Goal: Feedback & Contribution: Submit feedback/report problem

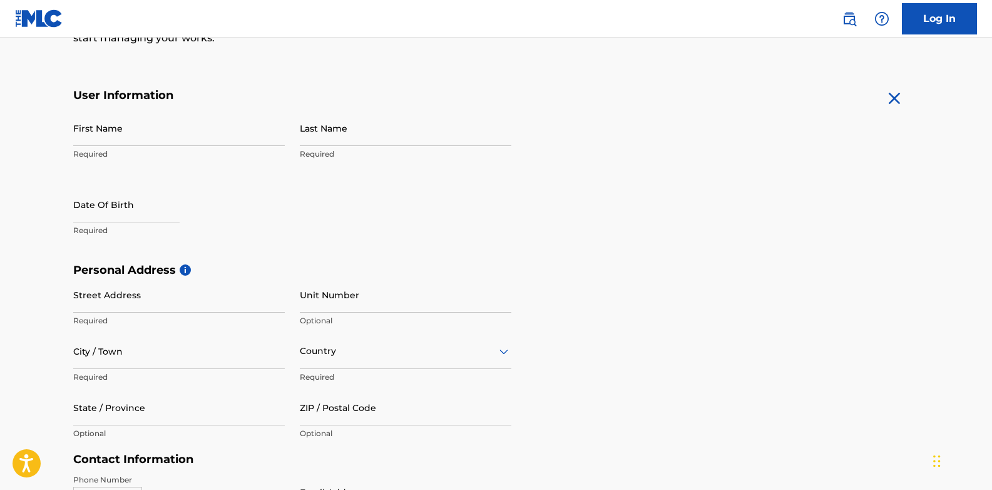
scroll to position [190, 0]
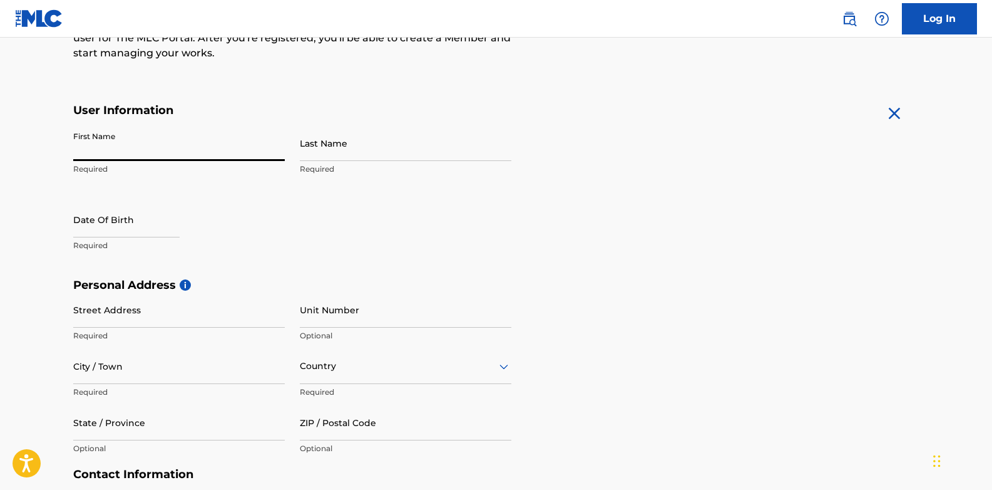
click at [186, 145] on input "First Name" at bounding box center [179, 143] width 212 height 36
type input "[PERSON_NAME]"
type input "Ntougou"
type input "GISOZI"
type input "[GEOGRAPHIC_DATA]"
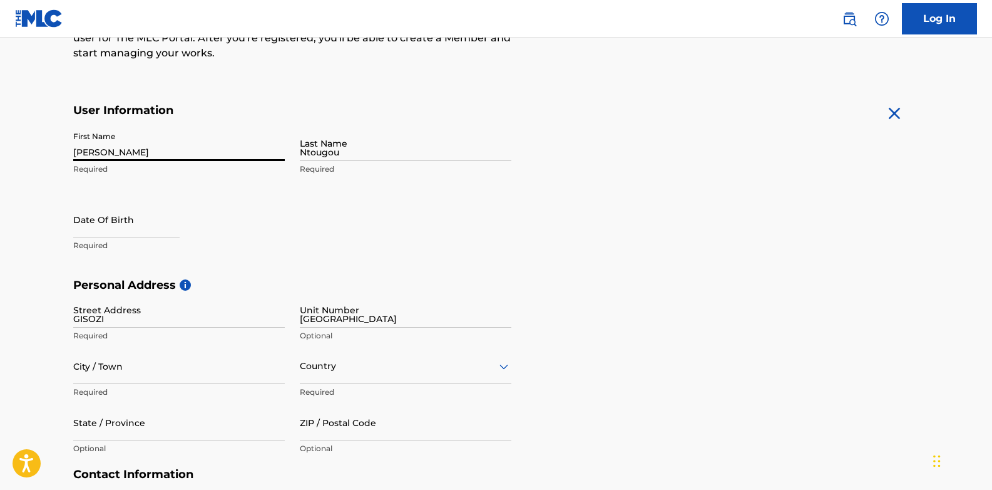
type input "KIGALI"
type input "[GEOGRAPHIC_DATA]"
type input "250"
type input "791"
type input "054252"
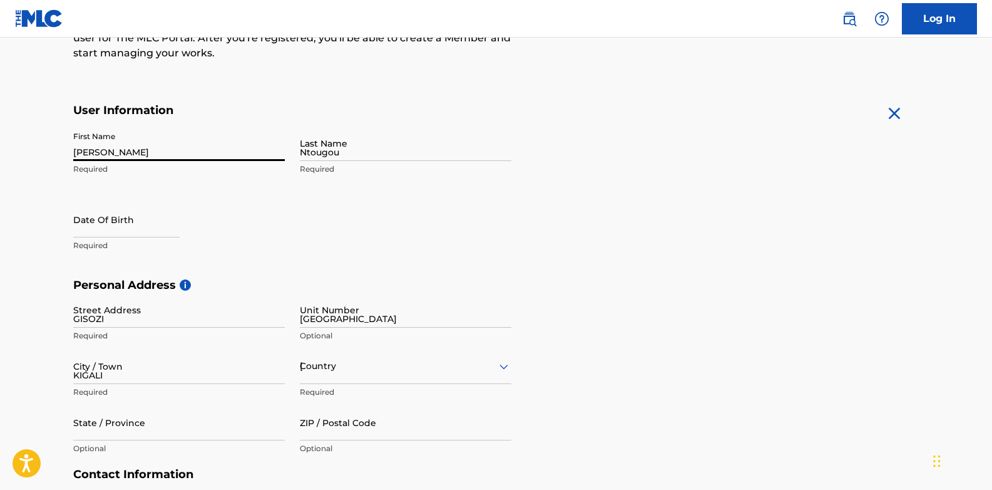
type input "[EMAIL_ADDRESS][DOMAIN_NAME]"
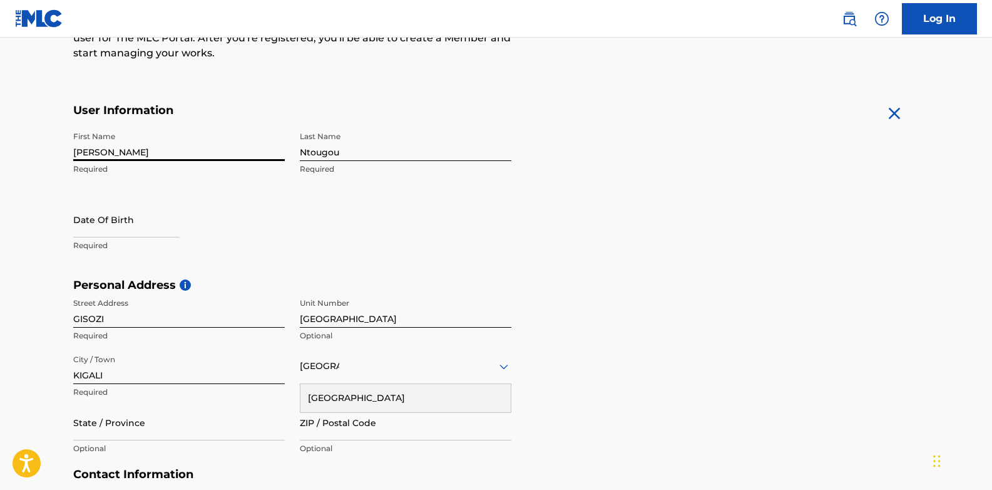
scroll to position [248, 0]
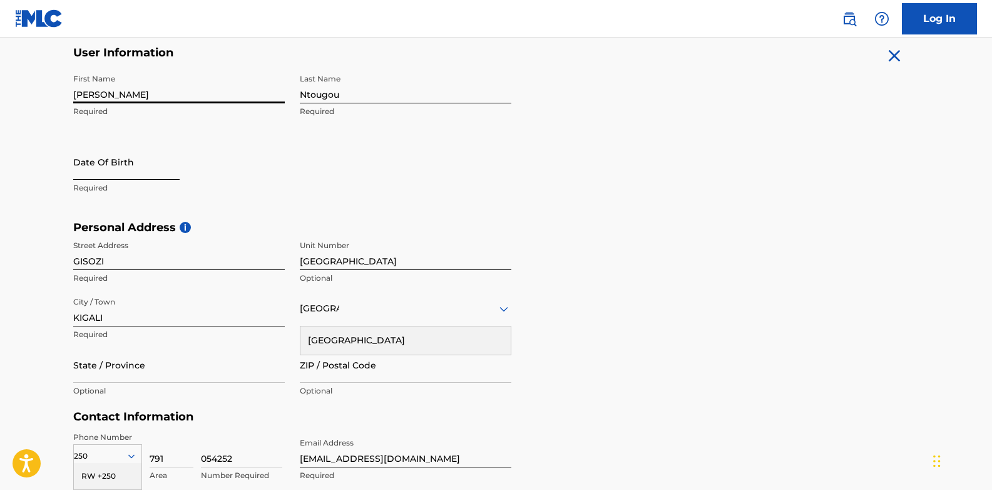
click at [100, 165] on input "text" at bounding box center [126, 162] width 106 height 36
select select "8"
select select "2025"
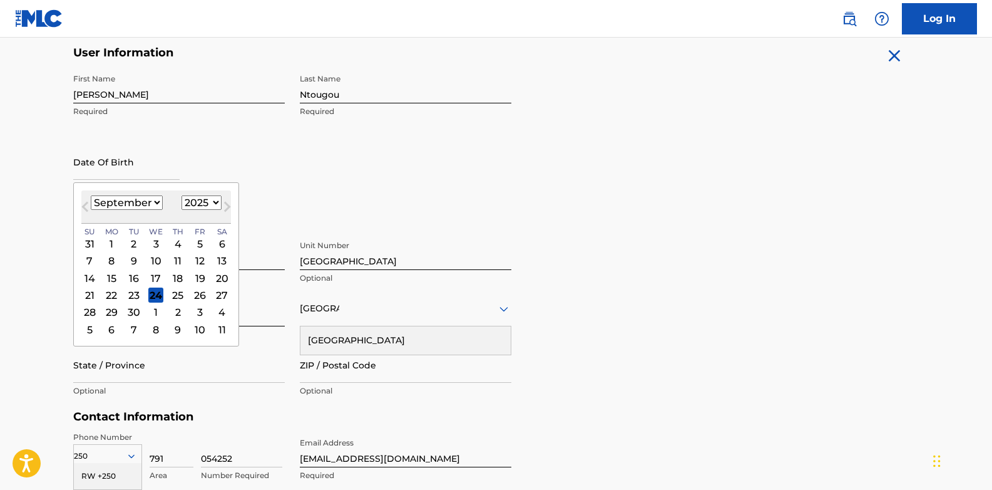
click at [152, 200] on select "January February March April May June July August September October November De…" at bounding box center [127, 202] width 72 height 14
click at [91, 195] on select "January February March April May June July August September October November De…" at bounding box center [127, 202] width 72 height 14
click at [217, 203] on button "Next Month" at bounding box center [227, 209] width 20 height 20
select select "8"
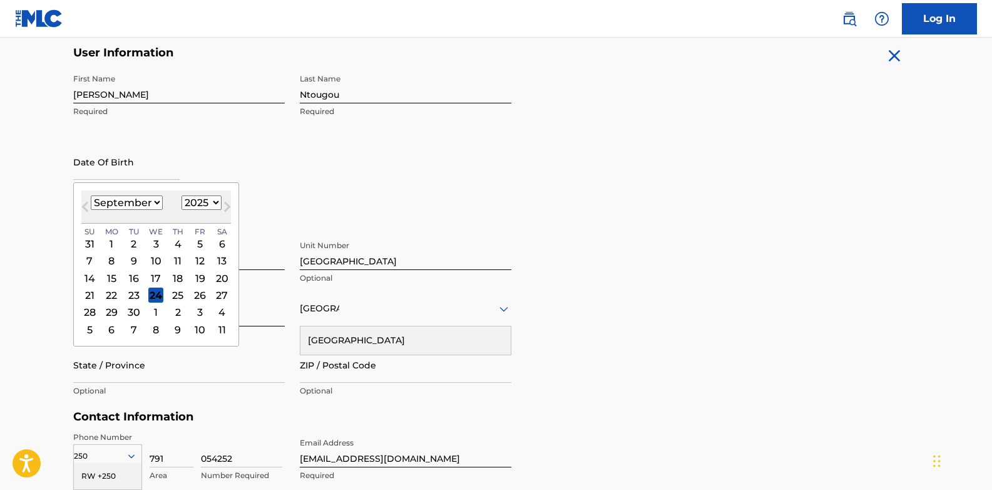
click at [188, 202] on select "1899 1900 1901 1902 1903 1904 1905 1906 1907 1908 1909 1910 1911 1912 1913 1914…" at bounding box center [202, 202] width 40 height 14
select select "1992"
click at [182, 195] on select "1899 1900 1901 1902 1903 1904 1905 1906 1907 1908 1909 1910 1911 1912 1913 1914…" at bounding box center [202, 202] width 40 height 14
click at [155, 201] on select "January February March April May June July August September October November De…" at bounding box center [127, 202] width 72 height 14
select select "6"
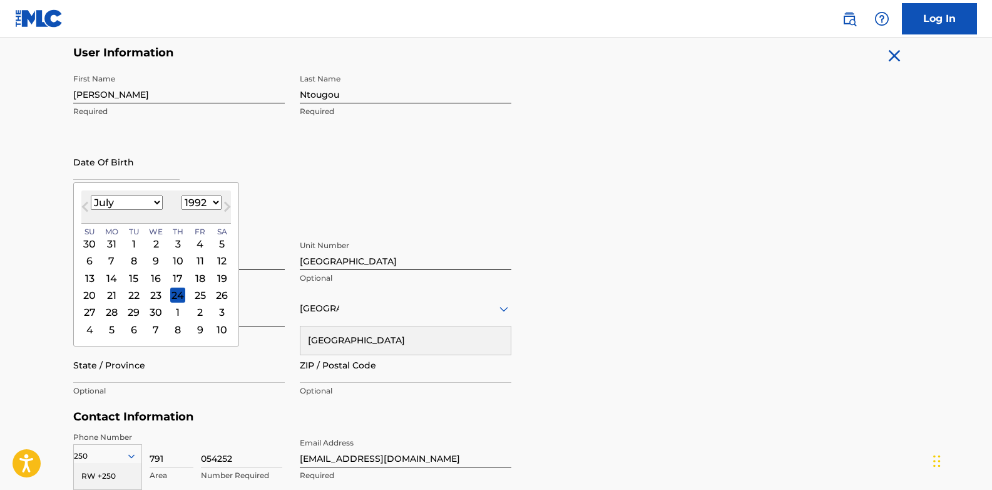
click at [91, 195] on select "January February March April May June July August September October November De…" at bounding box center [127, 202] width 72 height 14
click at [177, 241] on div "2" at bounding box center [177, 243] width 15 height 15
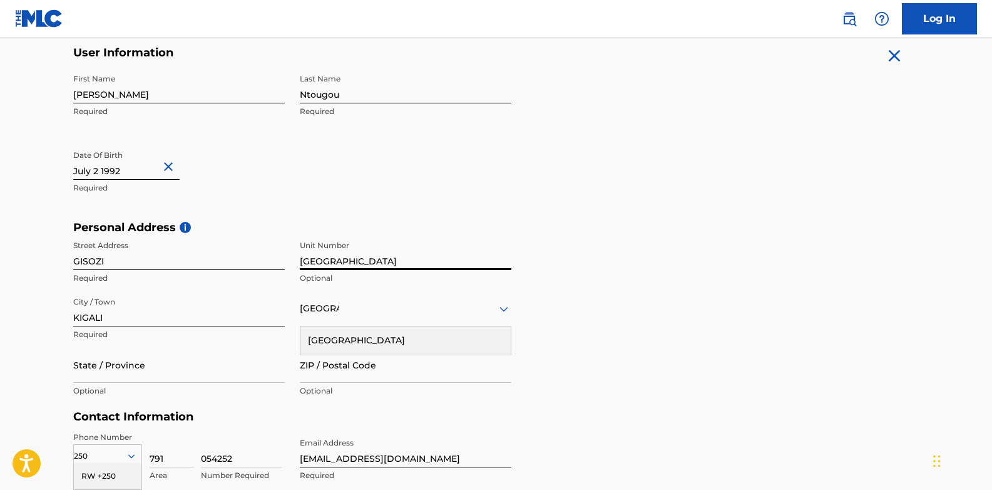
click at [369, 259] on input "[GEOGRAPHIC_DATA]" at bounding box center [406, 252] width 212 height 36
type input "K"
type input "="
type input ")"
type input "="
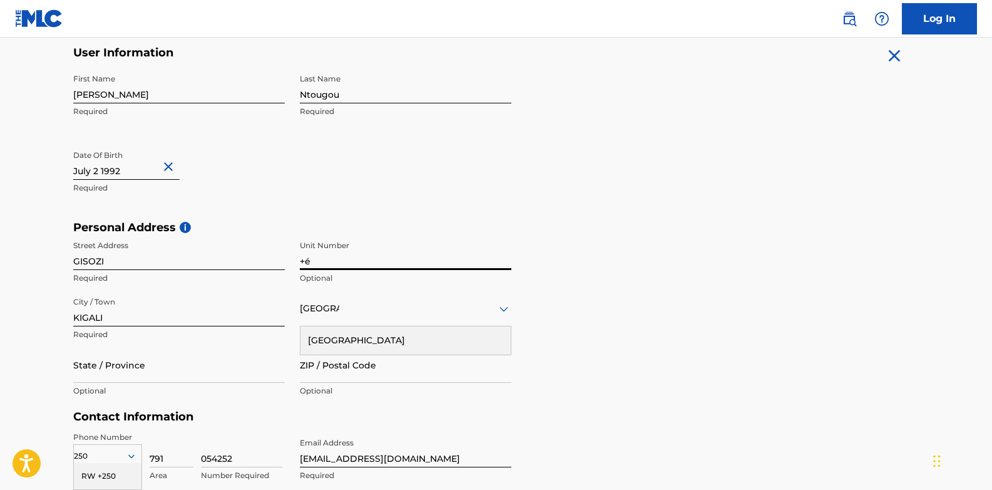
type input "+"
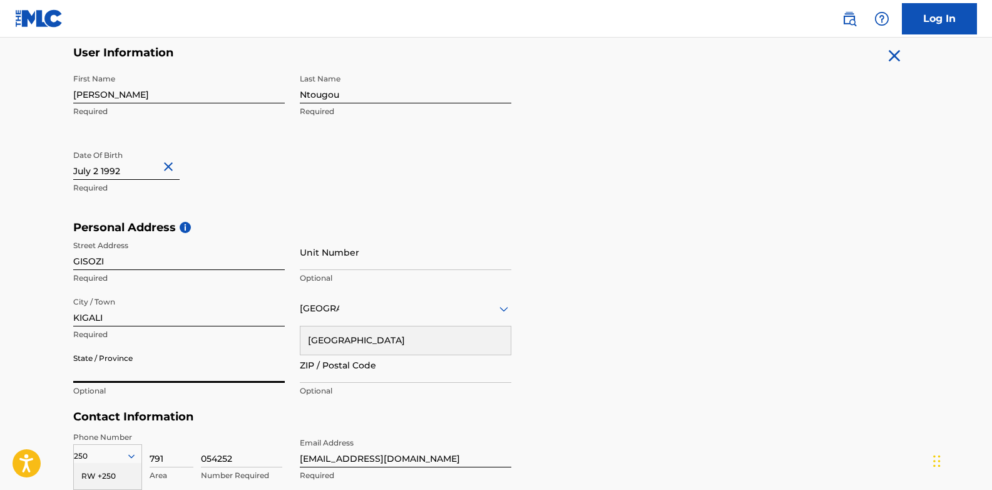
click at [200, 366] on input "State / Province" at bounding box center [179, 365] width 212 height 36
type input "[GEOGRAPHIC_DATA]"
click at [358, 368] on input "ZIP / Postal Code" at bounding box center [406, 365] width 212 height 36
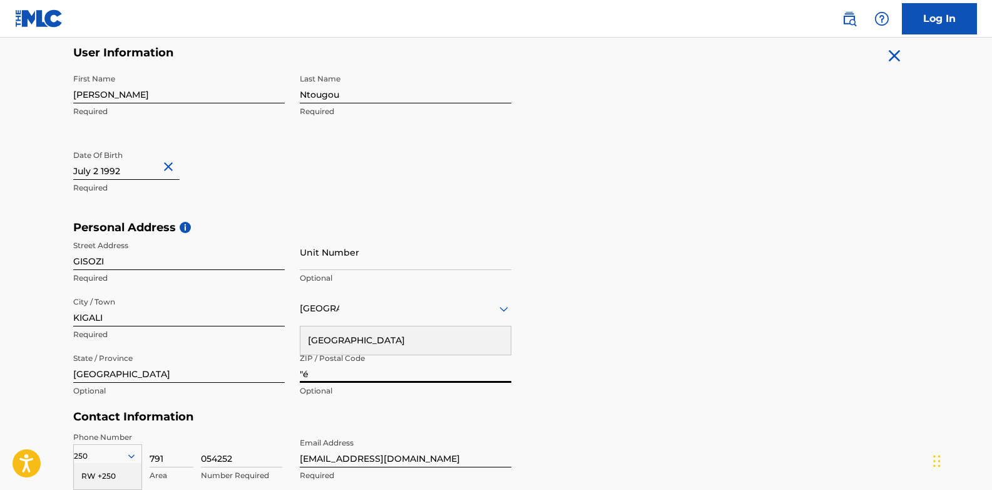
type input """
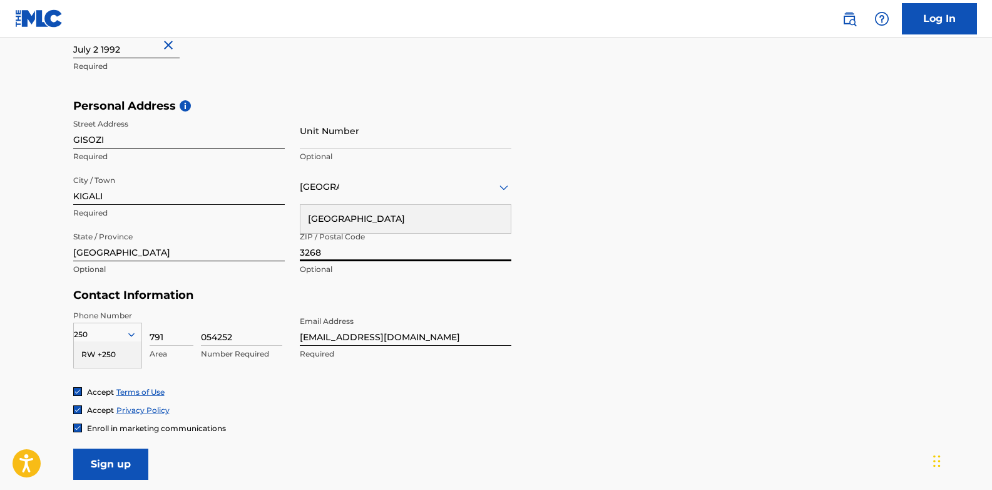
scroll to position [490, 0]
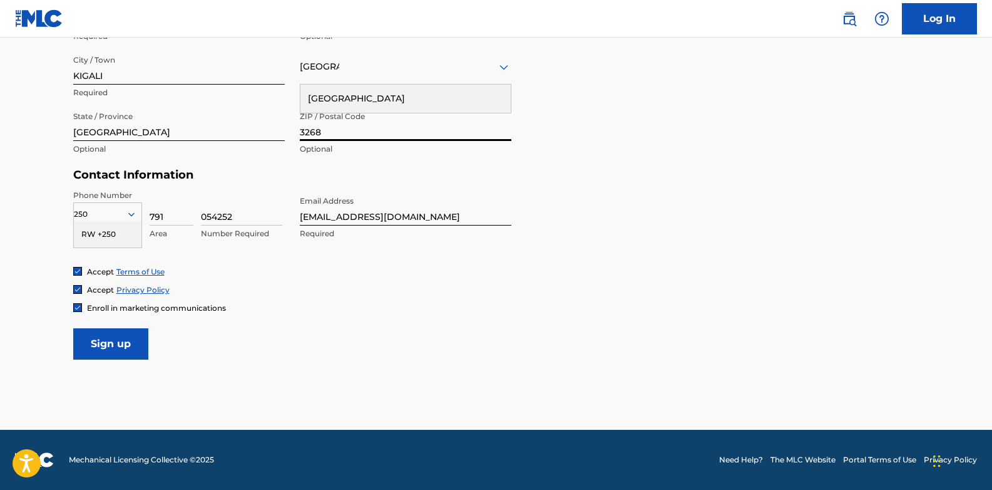
type input "3268"
click at [113, 236] on div "RW +250" at bounding box center [108, 234] width 68 height 26
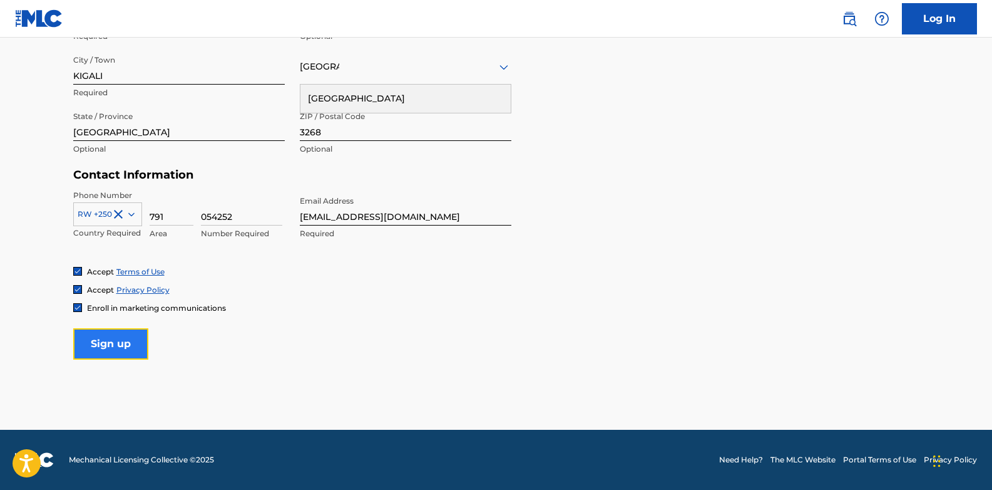
click at [107, 348] on input "Sign up" at bounding box center [110, 343] width 75 height 31
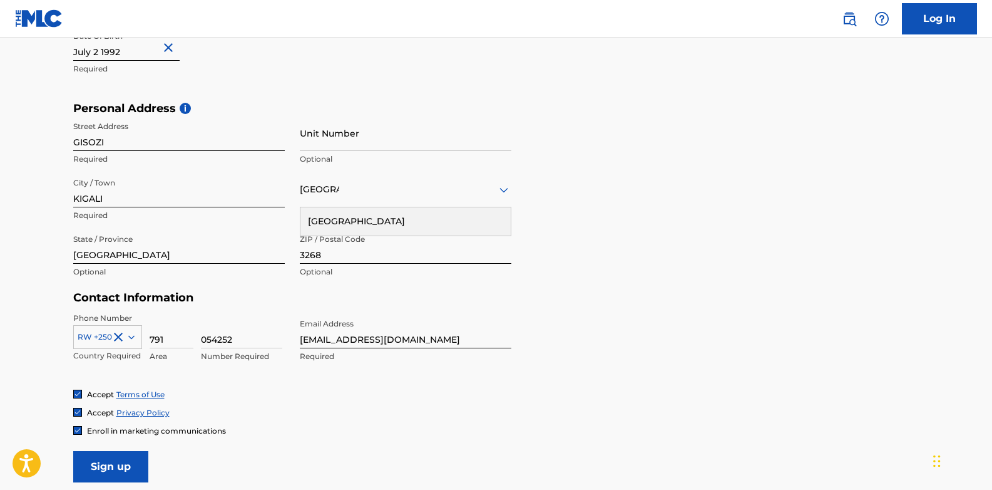
scroll to position [361, 0]
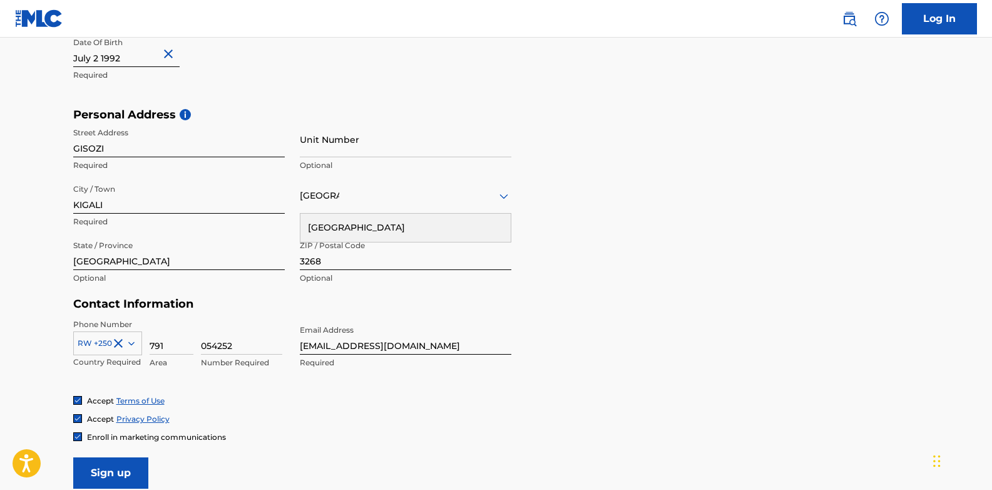
click at [337, 229] on div "[GEOGRAPHIC_DATA]" at bounding box center [406, 228] width 210 height 28
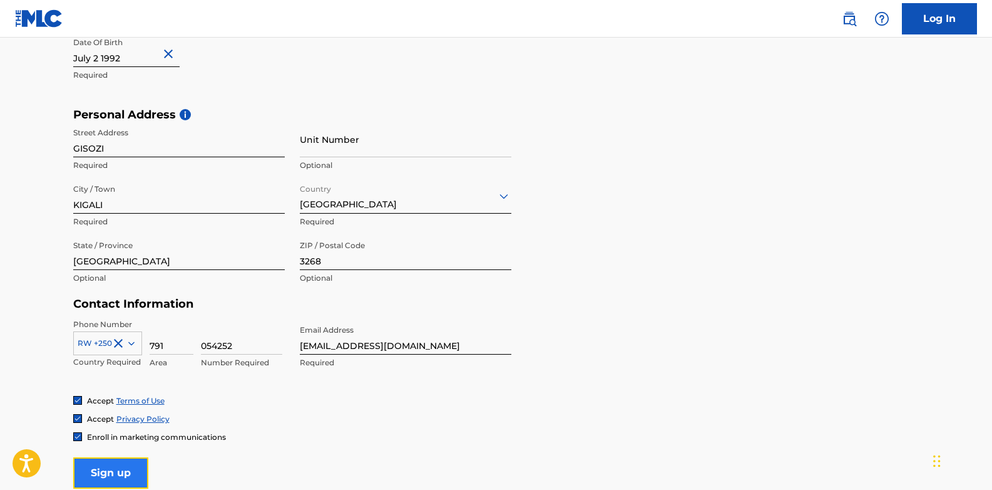
click at [115, 463] on input "Sign up" at bounding box center [110, 472] width 75 height 31
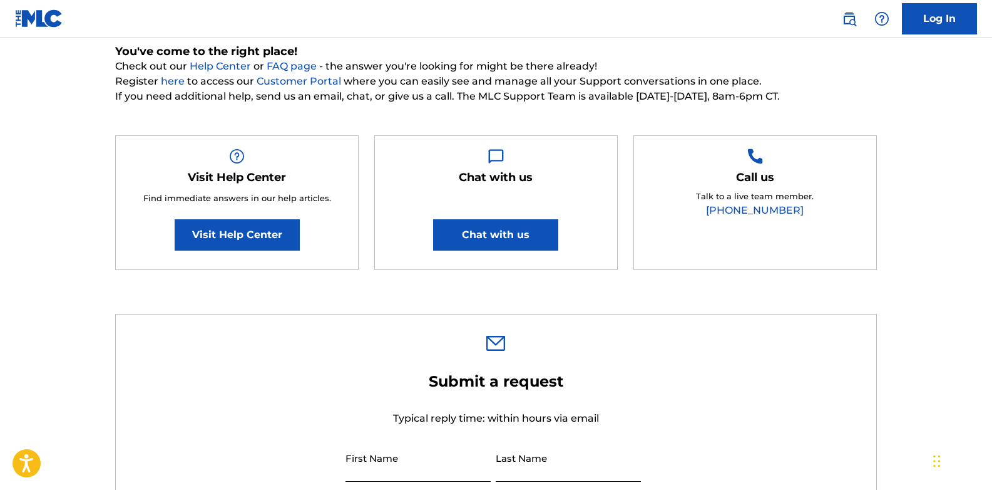
scroll to position [131, 0]
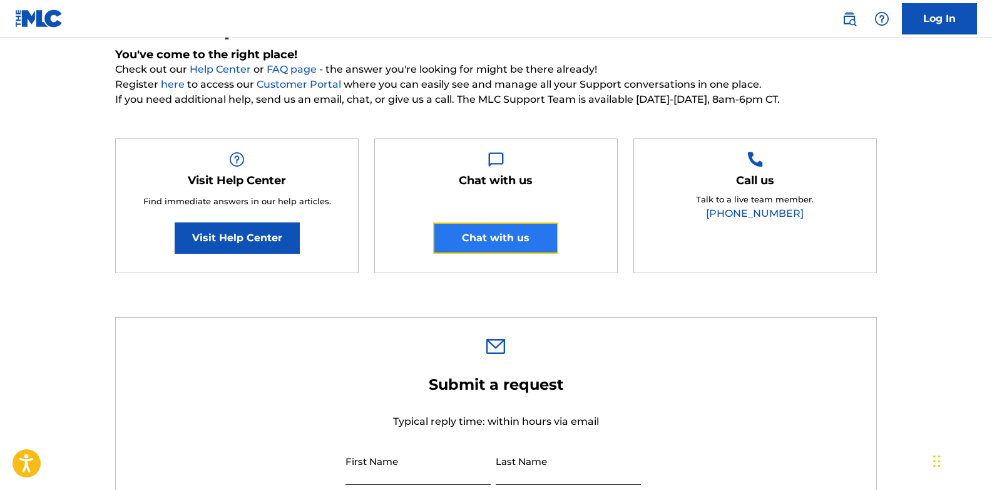
click at [472, 240] on button "Chat with us" at bounding box center [495, 237] width 125 height 31
click at [672, 51] on h5 "You've come to the right place!" at bounding box center [496, 55] width 762 height 14
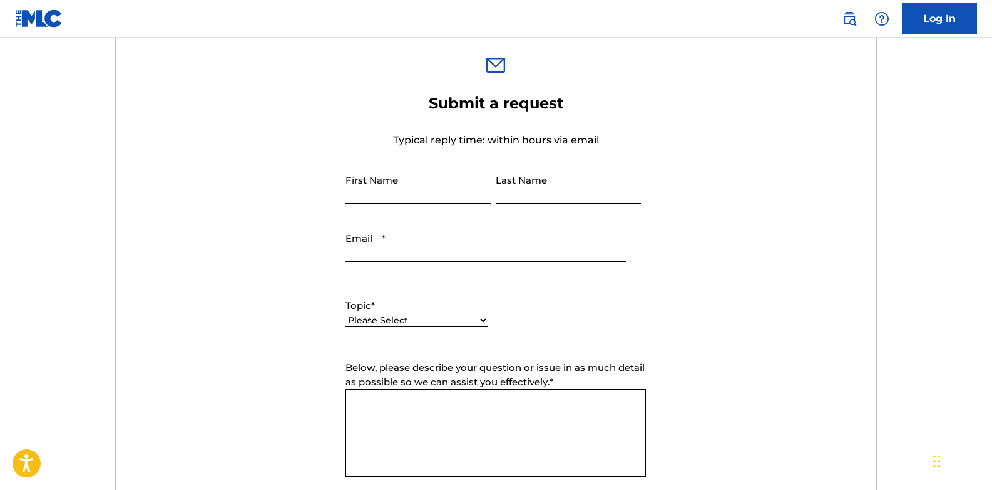
scroll to position [414, 0]
click at [431, 177] on input "First Name" at bounding box center [418, 184] width 145 height 36
type input "[PERSON_NAME]"
type input "Ntougou"
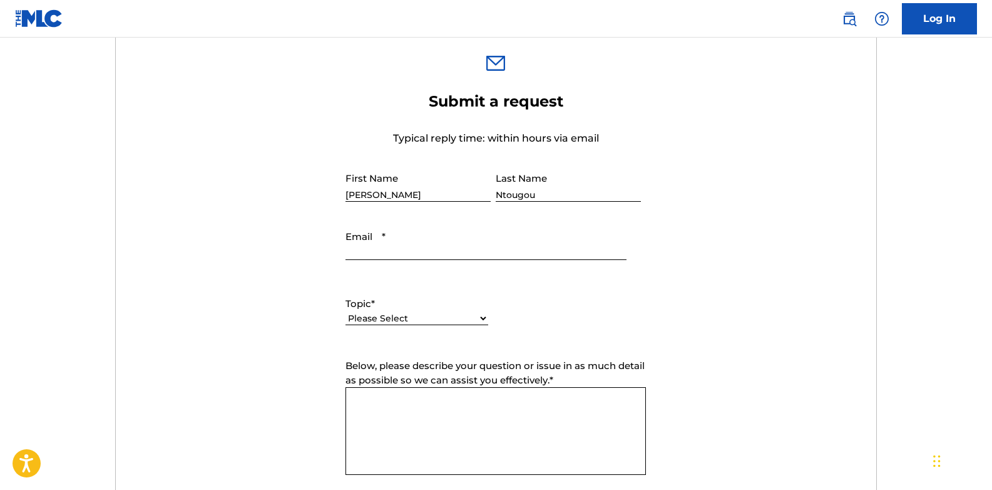
type input "[EMAIL_ADDRESS][DOMAIN_NAME]"
click at [483, 319] on select "Please Select I need help with my account I need help with managing my catalog …" at bounding box center [417, 318] width 143 height 13
select select "I need help with my account"
click at [346, 312] on select "Please Select I need help with my account I need help with managing my catalog …" at bounding box center [417, 318] width 143 height 13
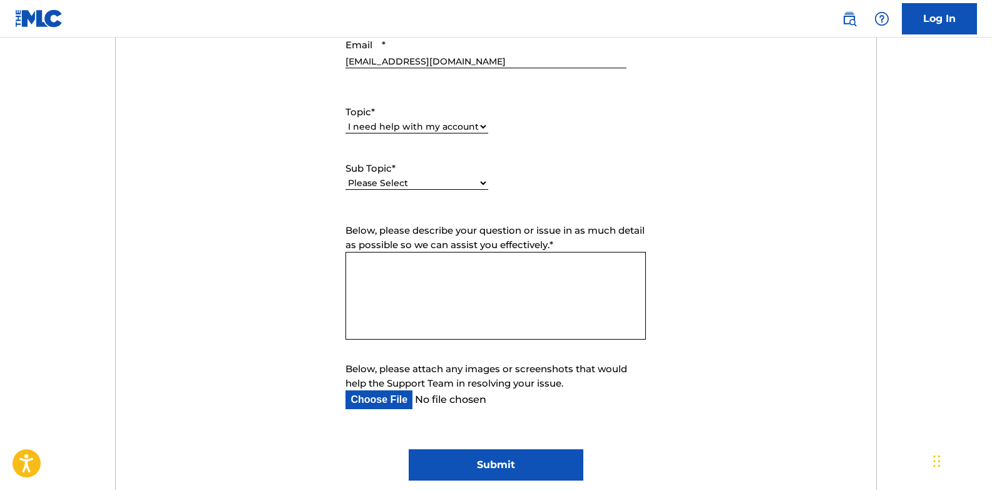
scroll to position [602, 0]
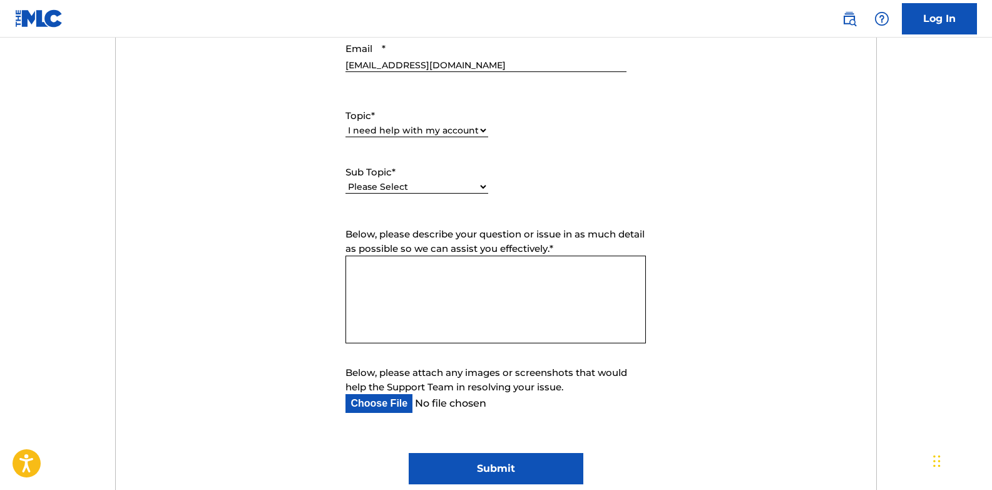
click at [456, 187] on select "Please Select I need help with my user account I can't log in to my user accoun…" at bounding box center [417, 186] width 143 height 13
select select "I was not verified as a user"
click at [346, 180] on select "Please Select I need help with my user account I can't log in to my user accoun…" at bounding box center [417, 186] width 143 height 13
click at [435, 270] on textarea "Below, please describe your question or issue in as much detail as possible so …" at bounding box center [496, 299] width 301 height 88
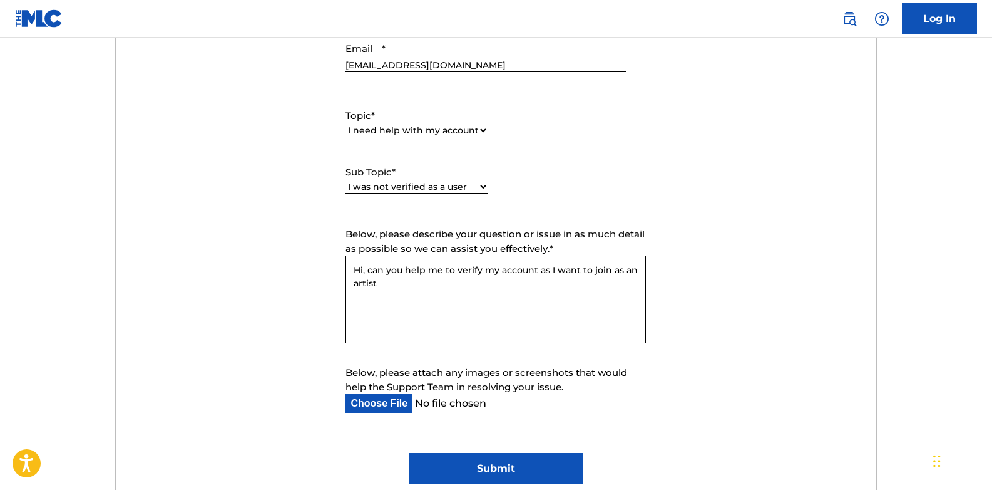
type textarea "Hi, can you help me to verify my account as I want to join as an artist"
click at [393, 403] on input "Below, please attach any images or screenshots that would help the Support Team…" at bounding box center [486, 403] width 280 height 19
click at [396, 407] on input "Below, please attach any images or screenshots that would help the Support Team…" at bounding box center [486, 403] width 280 height 19
type input "C:\fakepath\Screenshot 2025-09-24 060752.png"
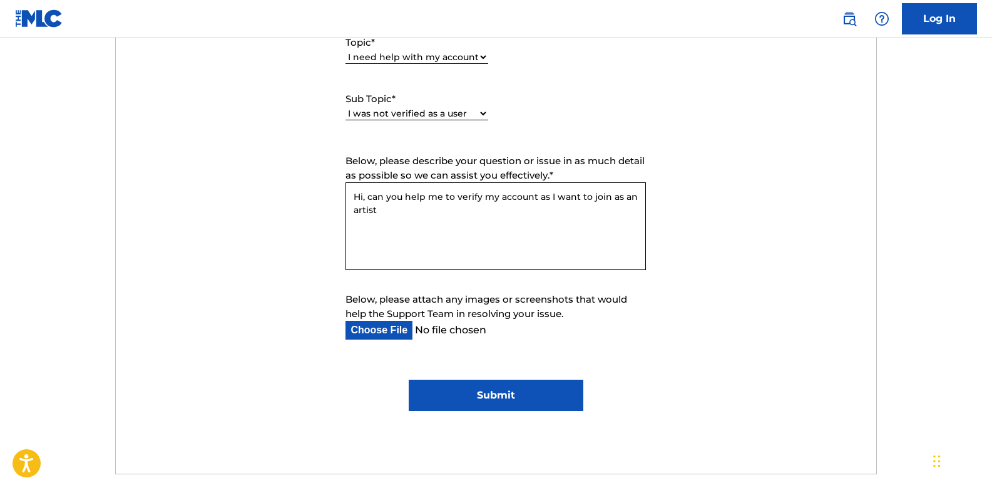
scroll to position [726, 0]
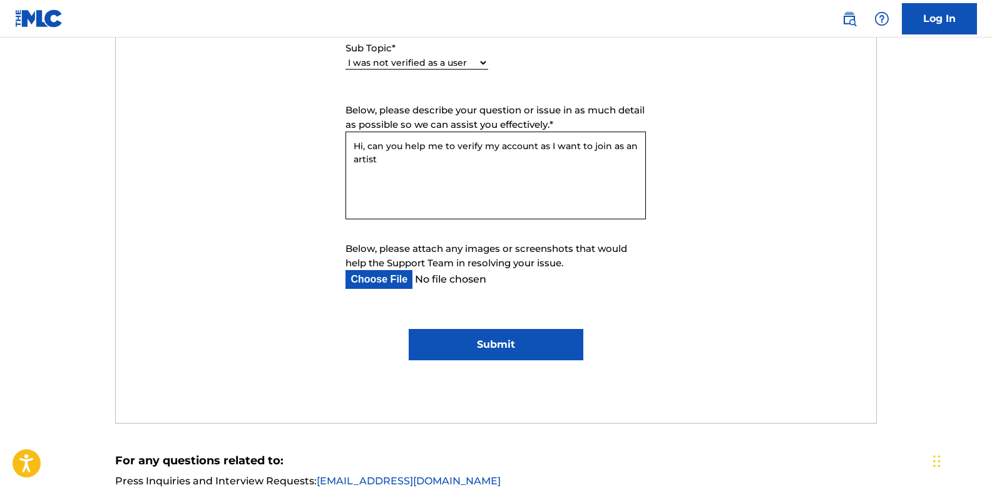
click at [523, 338] on input "Submit" at bounding box center [496, 344] width 175 height 31
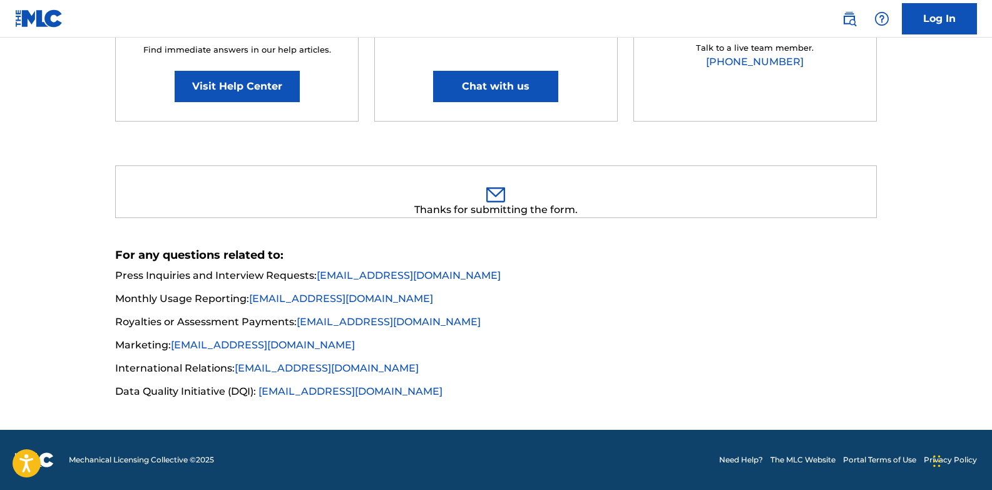
scroll to position [0, 0]
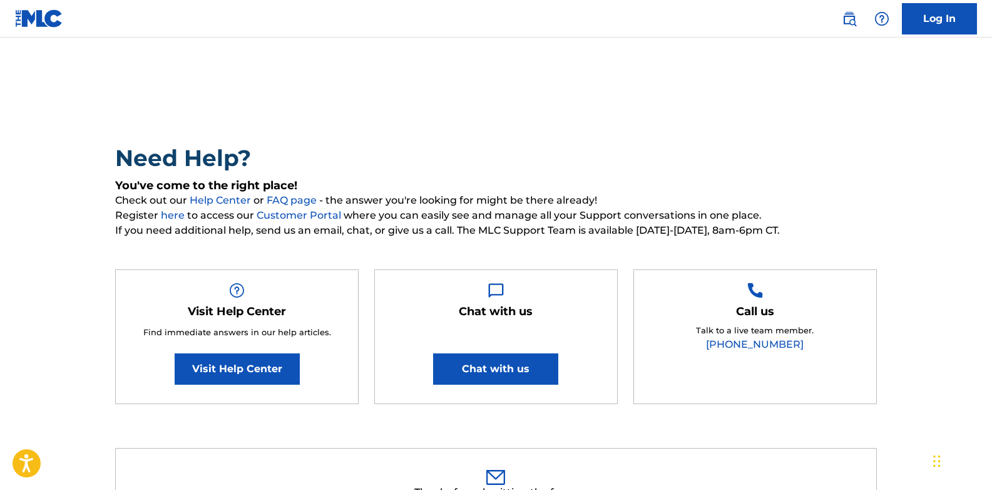
click at [43, 23] on img at bounding box center [39, 18] width 48 height 18
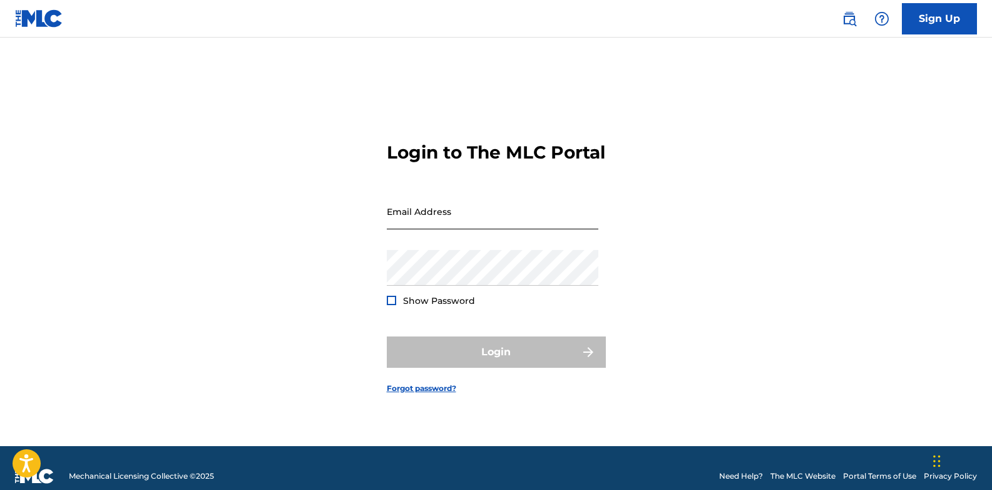
click at [443, 227] on input "Email Address" at bounding box center [493, 211] width 212 height 36
type input "[EMAIL_ADDRESS][DOMAIN_NAME]"
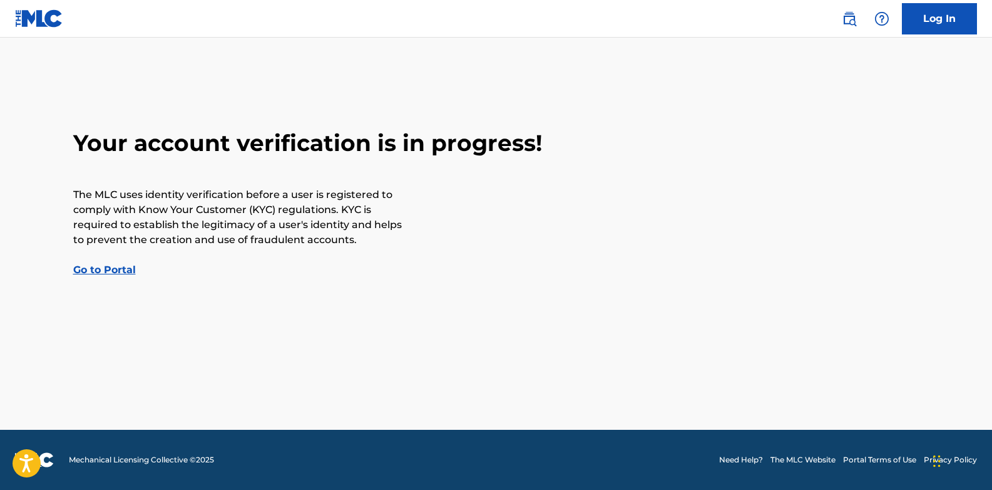
click at [110, 274] on link "Go to Portal" at bounding box center [104, 270] width 63 height 12
